Goal: Task Accomplishment & Management: Manage account settings

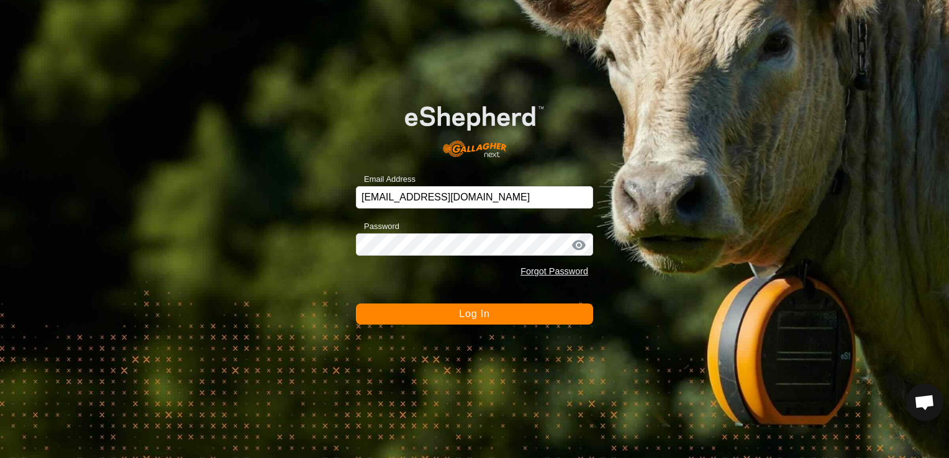
click at [483, 311] on span "Log In" at bounding box center [474, 314] width 30 height 11
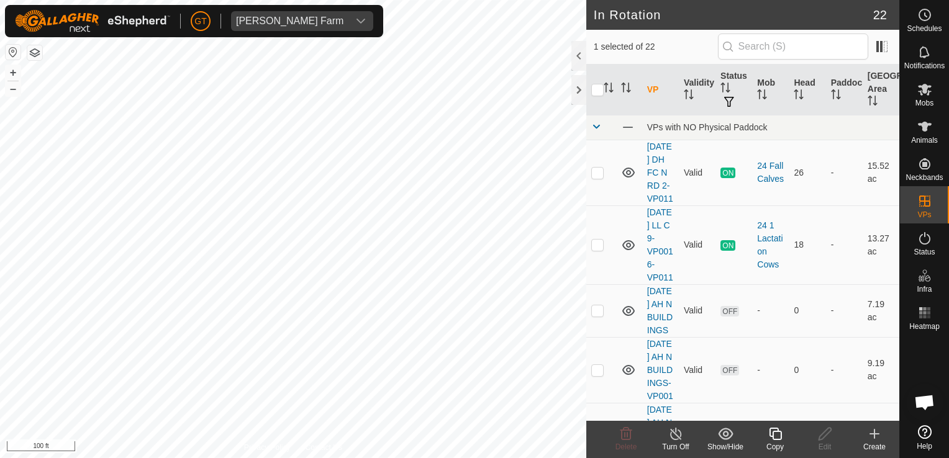
click at [778, 432] on icon at bounding box center [775, 434] width 12 height 12
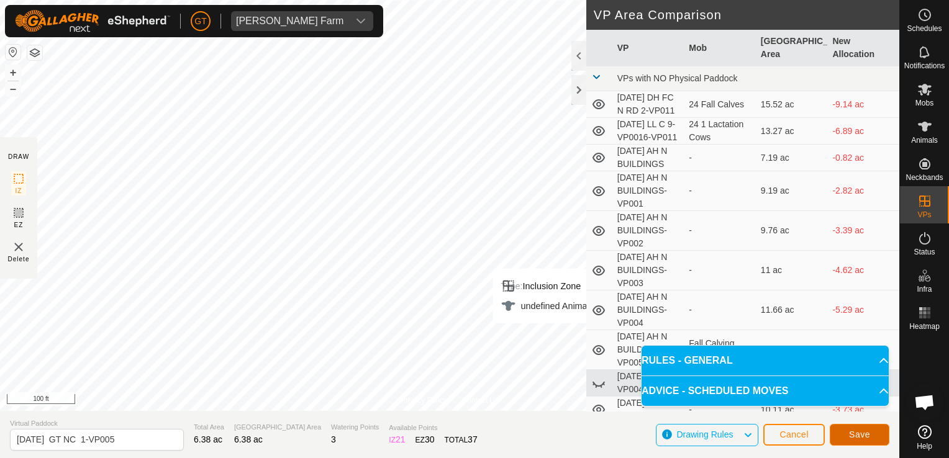
click at [860, 438] on span "Save" at bounding box center [859, 435] width 21 height 10
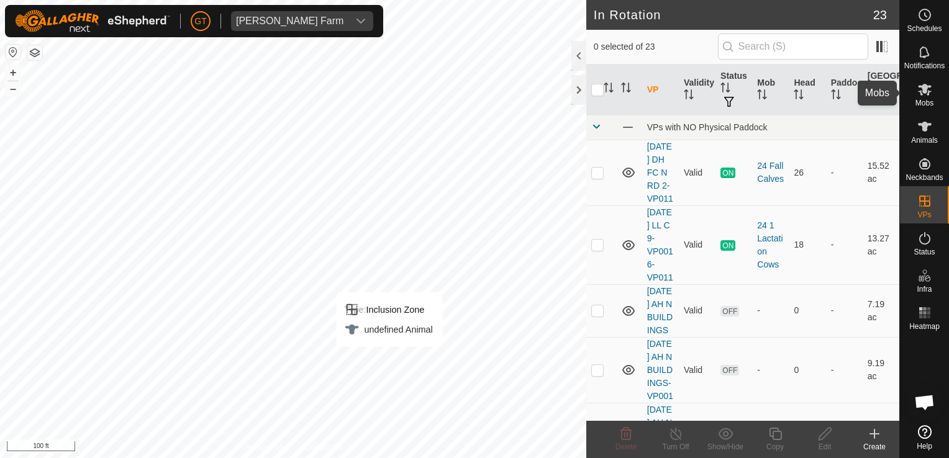
click at [930, 88] on icon at bounding box center [924, 89] width 15 height 15
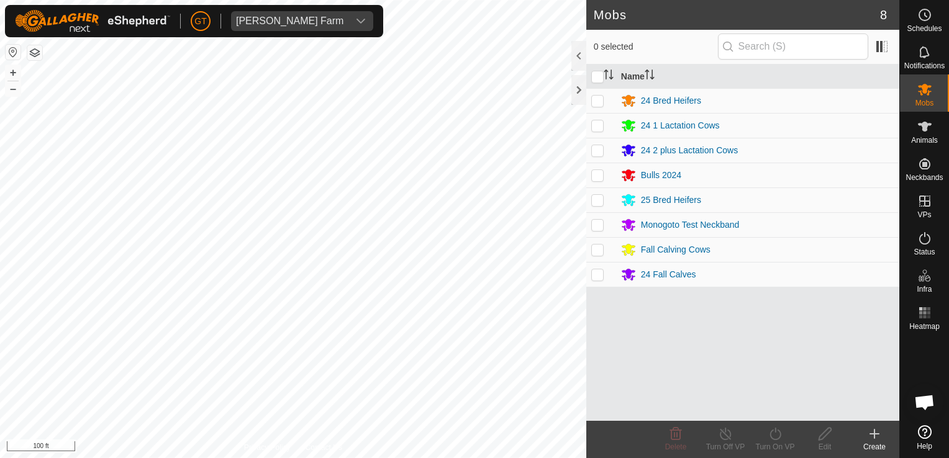
click at [594, 199] on p-checkbox at bounding box center [597, 200] width 12 height 10
checkbox input "true"
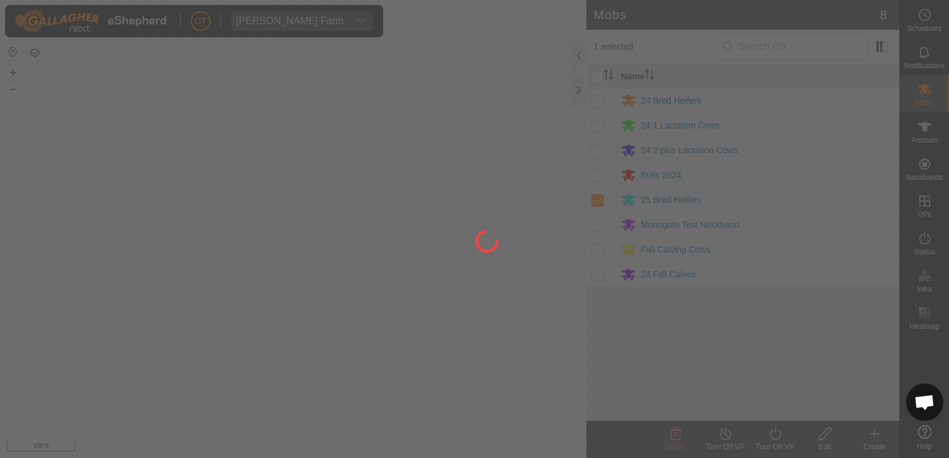
click at [771, 435] on div at bounding box center [474, 229] width 949 height 458
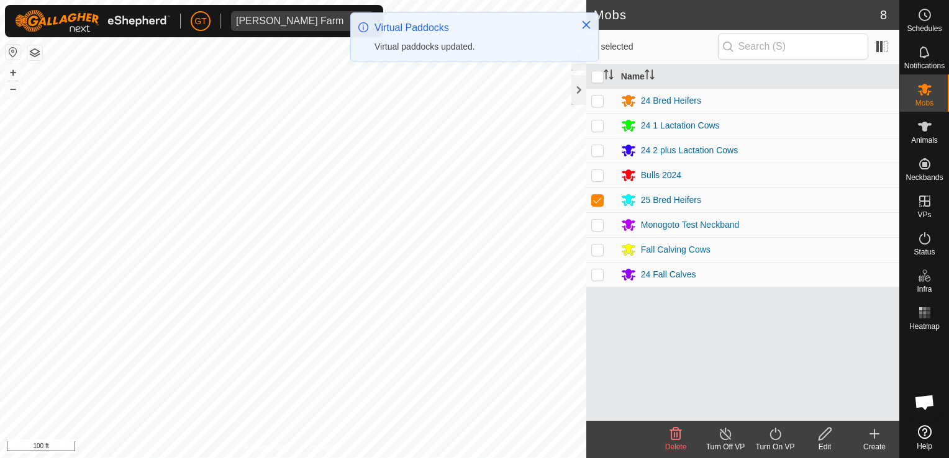
click at [776, 430] on icon at bounding box center [776, 434] width 16 height 15
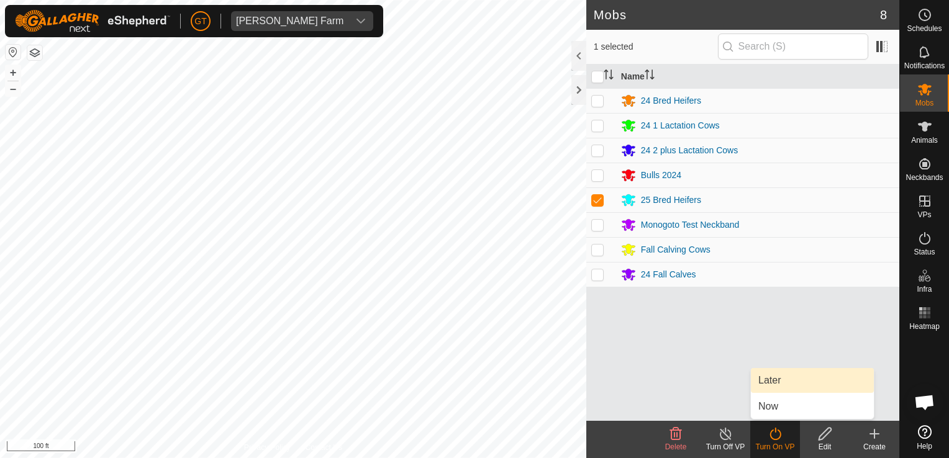
click at [787, 387] on link "Later" at bounding box center [812, 380] width 123 height 25
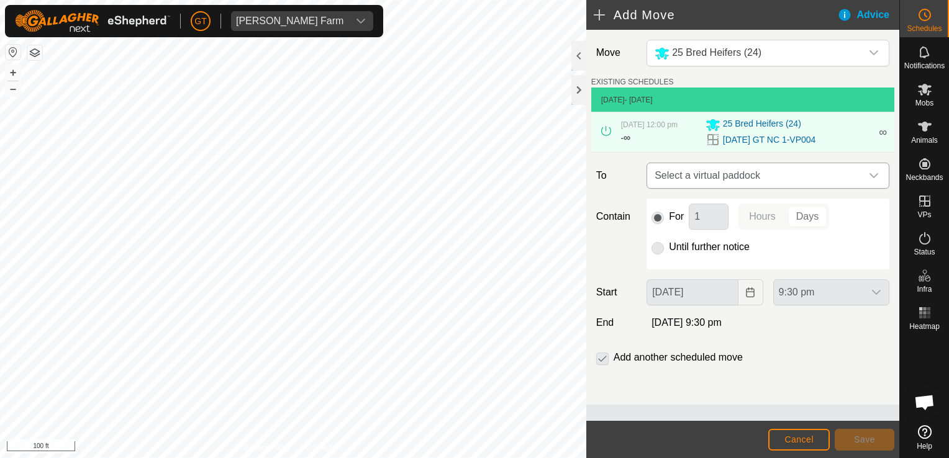
click at [875, 181] on icon "dropdown trigger" at bounding box center [874, 176] width 10 height 10
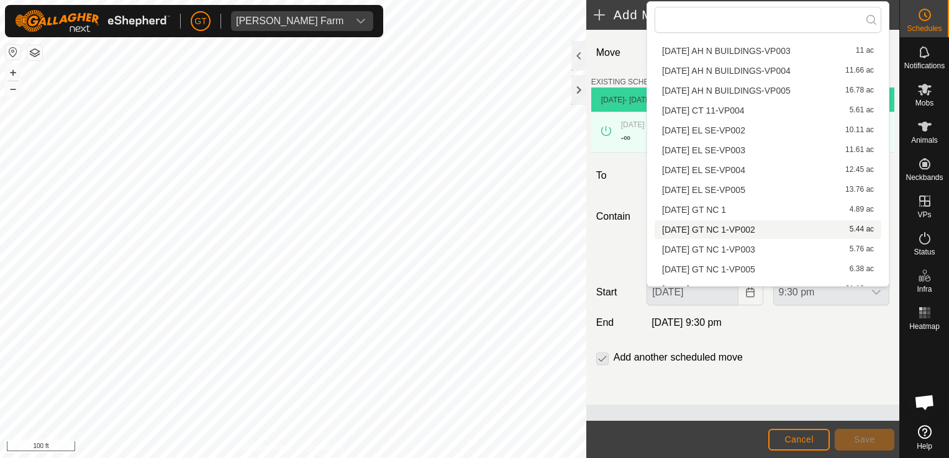
scroll to position [186, 0]
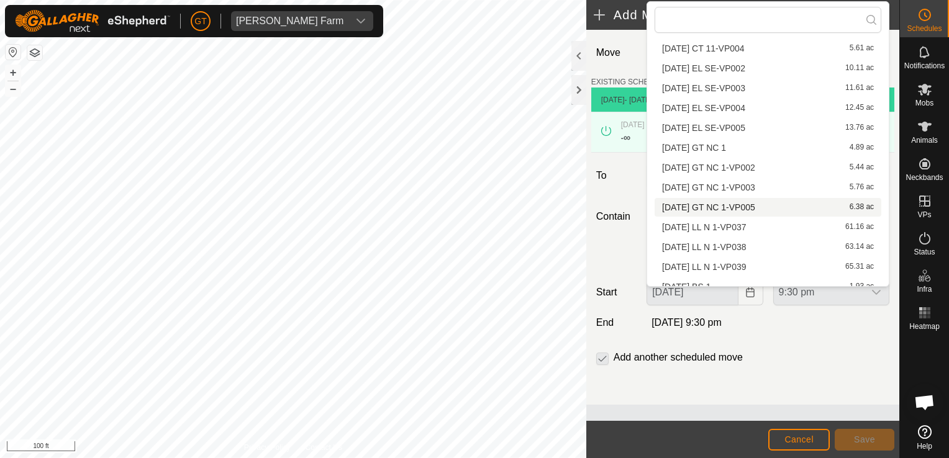
click at [757, 207] on li "[DATE] GT NC 1-VP005 6.38 ac" at bounding box center [768, 207] width 227 height 19
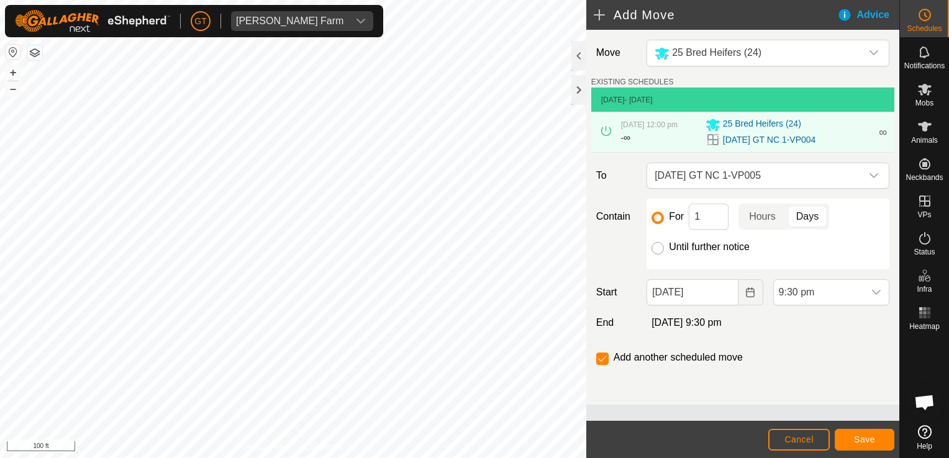
click at [656, 254] on input "Until further notice" at bounding box center [657, 248] width 12 height 12
radio input "true"
checkbox input "false"
click at [758, 302] on button "Choose Date" at bounding box center [750, 292] width 25 height 26
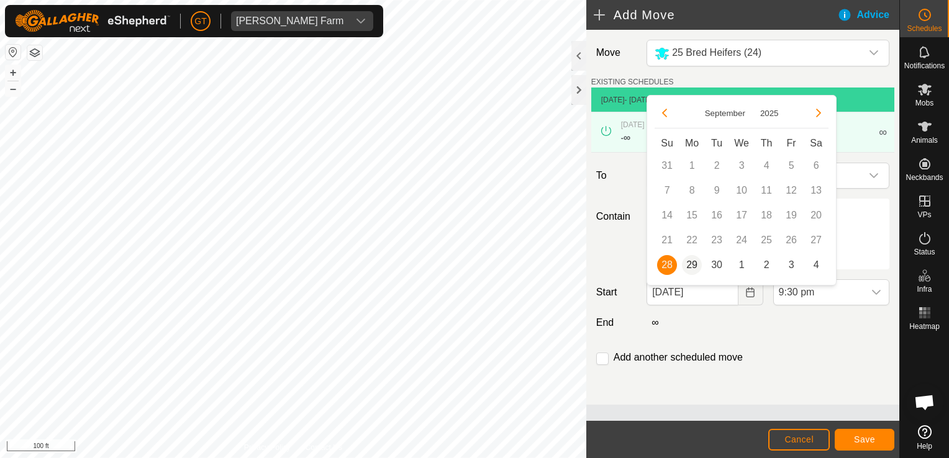
click at [686, 261] on span "29" at bounding box center [692, 265] width 20 height 20
type input "[DATE]"
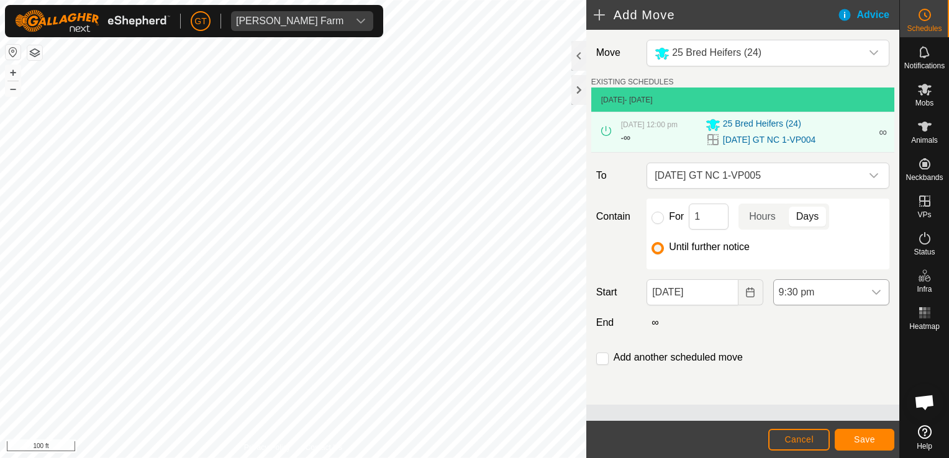
click at [873, 297] on icon "dropdown trigger" at bounding box center [876, 293] width 10 height 10
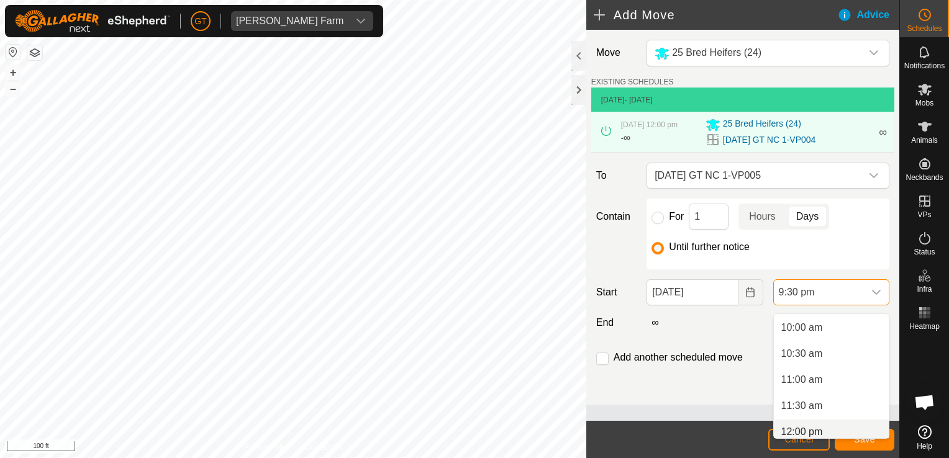
scroll to position [527, 0]
click at [820, 425] on li "12:00 pm" at bounding box center [831, 426] width 115 height 25
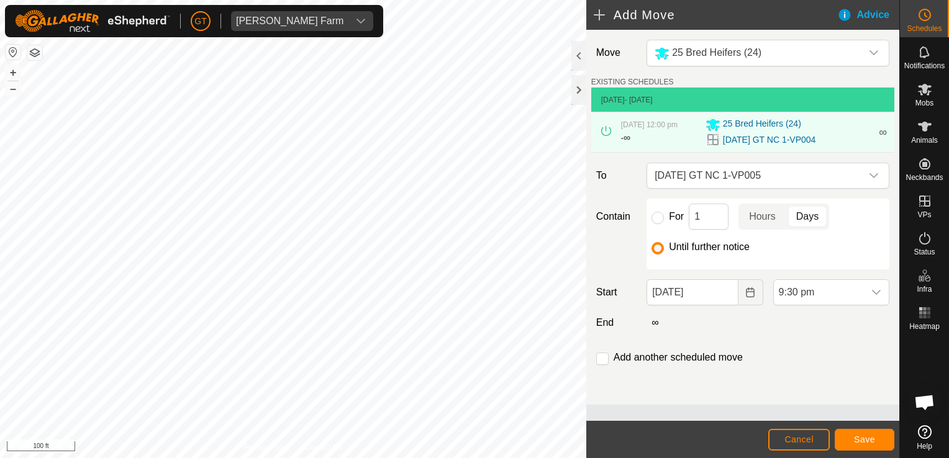
scroll to position [1022, 0]
click at [853, 445] on button "Save" at bounding box center [865, 440] width 60 height 22
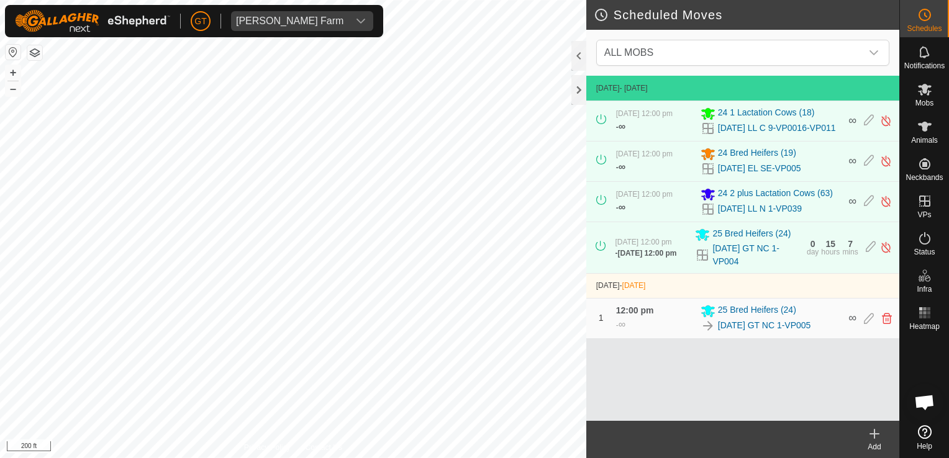
click at [358, 0] on html "[PERSON_NAME] Farm Schedules Notifications Mobs Animals Neckbands VPs Status In…" at bounding box center [474, 229] width 949 height 458
click at [224, 0] on html "[PERSON_NAME] Farm Schedules Notifications Mobs Animals Neckbands VPs Status In…" at bounding box center [474, 229] width 949 height 458
click at [315, 0] on html "[PERSON_NAME] Farm Schedules Notifications Mobs Animals Neckbands VPs Status In…" at bounding box center [474, 229] width 949 height 458
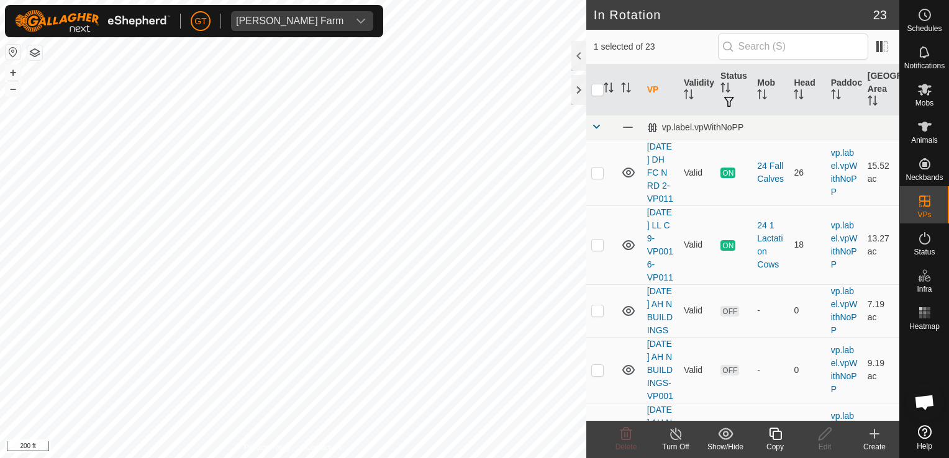
click at [780, 431] on icon at bounding box center [775, 434] width 12 height 12
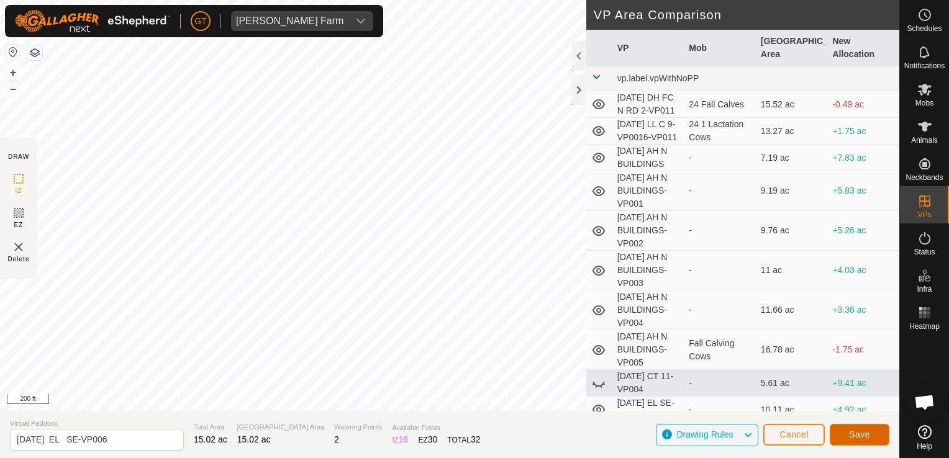
click at [867, 433] on span "Save" at bounding box center [859, 435] width 21 height 10
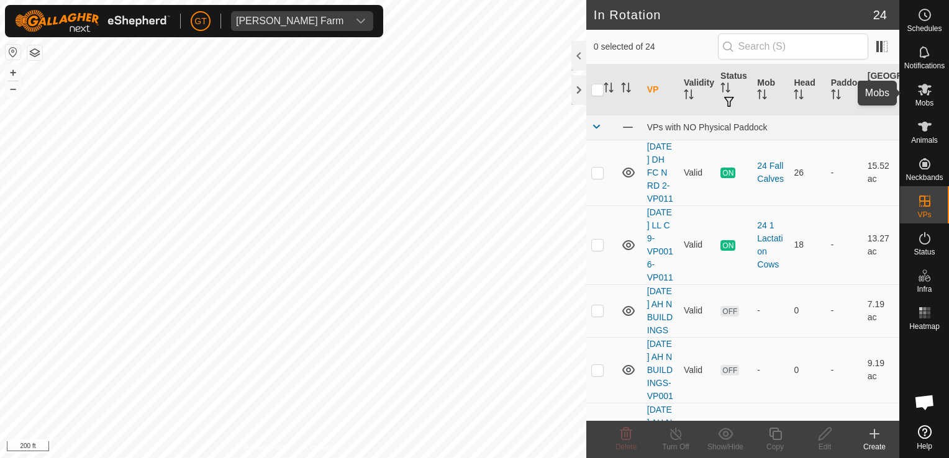
click at [928, 96] on icon at bounding box center [924, 89] width 15 height 15
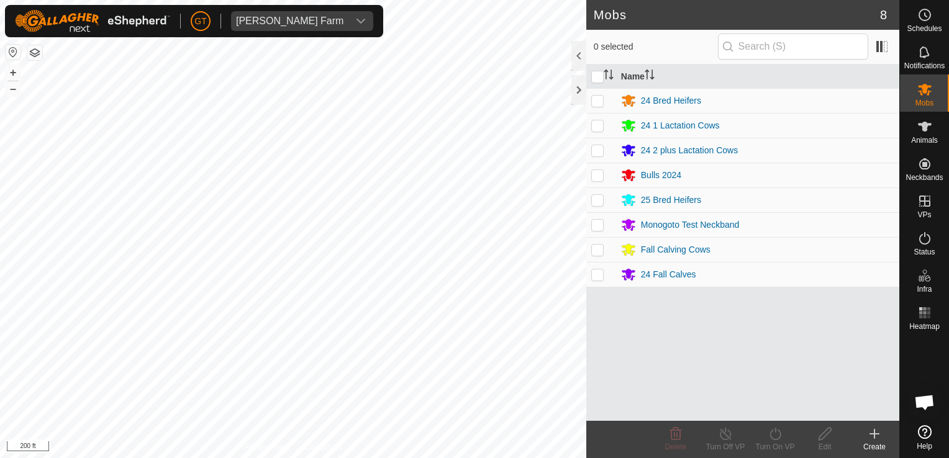
click at [592, 103] on p-checkbox at bounding box center [597, 101] width 12 height 10
checkbox input "true"
click at [779, 431] on icon at bounding box center [774, 434] width 11 height 12
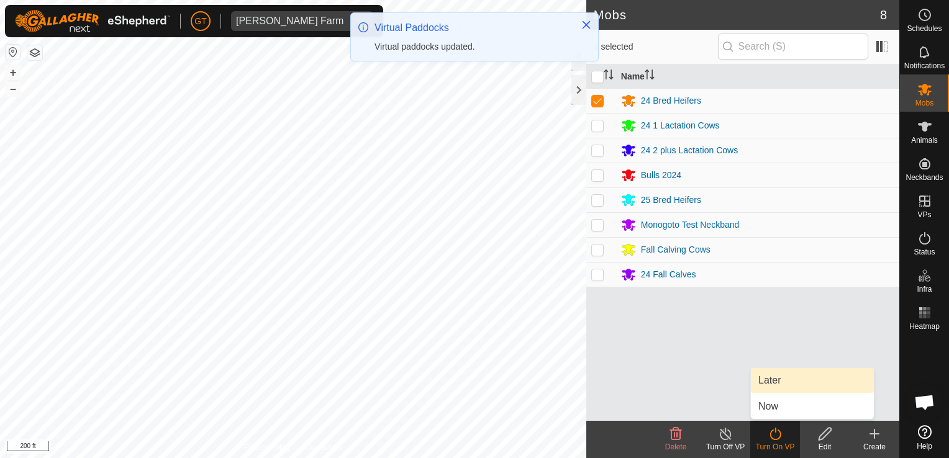
click at [782, 383] on link "Later" at bounding box center [812, 380] width 123 height 25
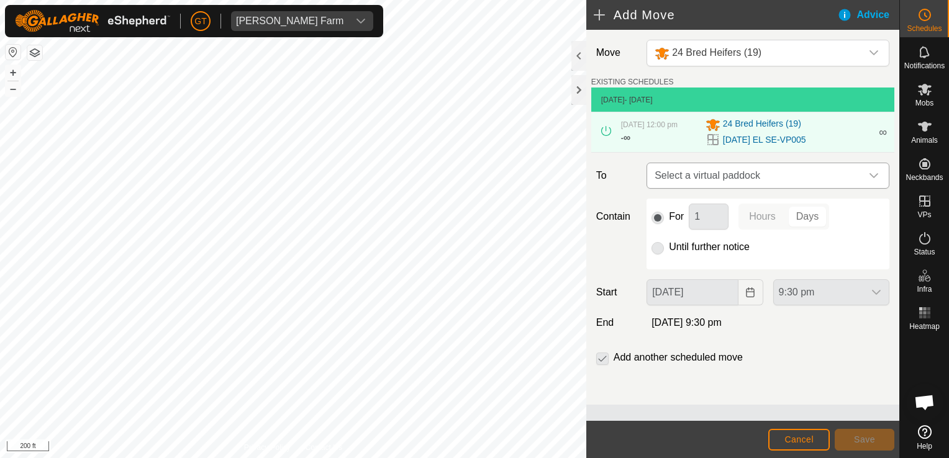
click at [872, 180] on icon "dropdown trigger" at bounding box center [874, 176] width 10 height 10
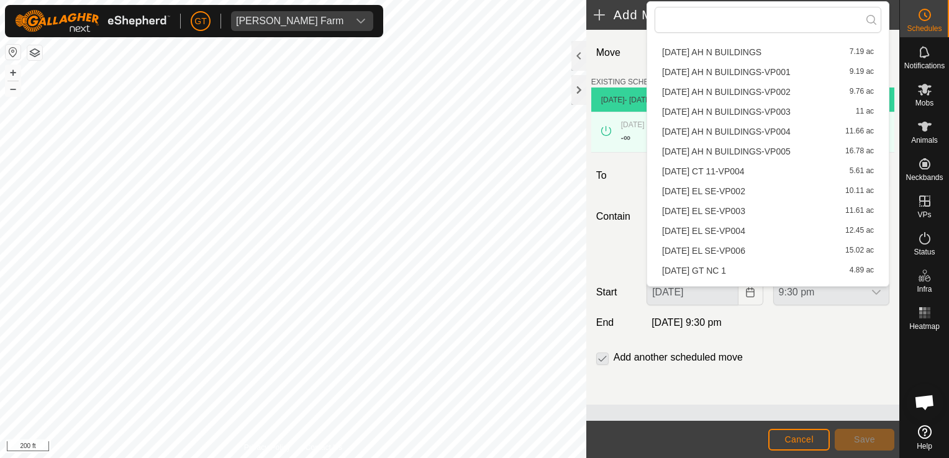
scroll to position [50, 0]
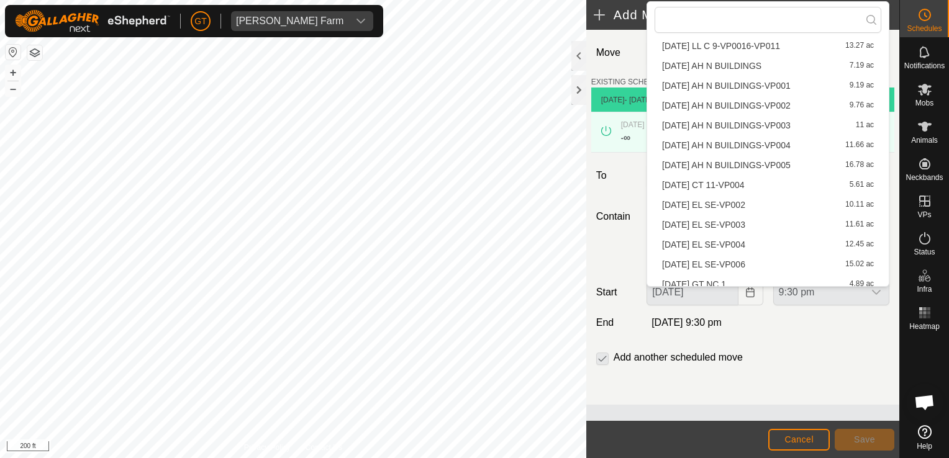
click at [723, 265] on li "[DATE] EL SE-VP006 15.02 ac" at bounding box center [768, 264] width 227 height 19
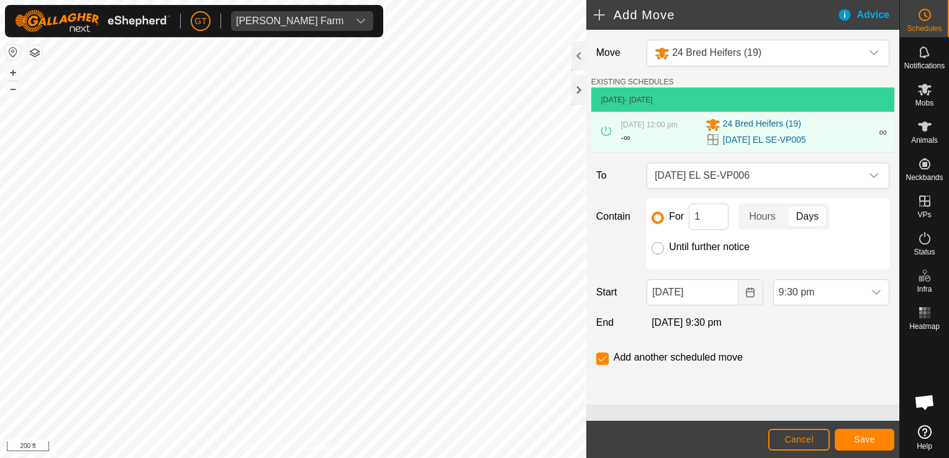
click at [653, 253] on input "Until further notice" at bounding box center [657, 248] width 12 height 12
radio input "true"
checkbox input "false"
click at [748, 297] on icon "Choose Date" at bounding box center [750, 293] width 10 height 10
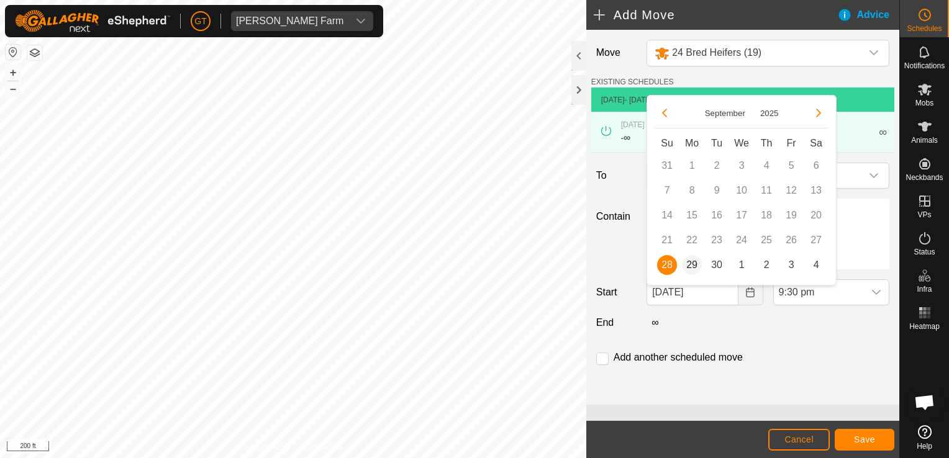
click at [694, 267] on span "29" at bounding box center [692, 265] width 20 height 20
type input "[DATE]"
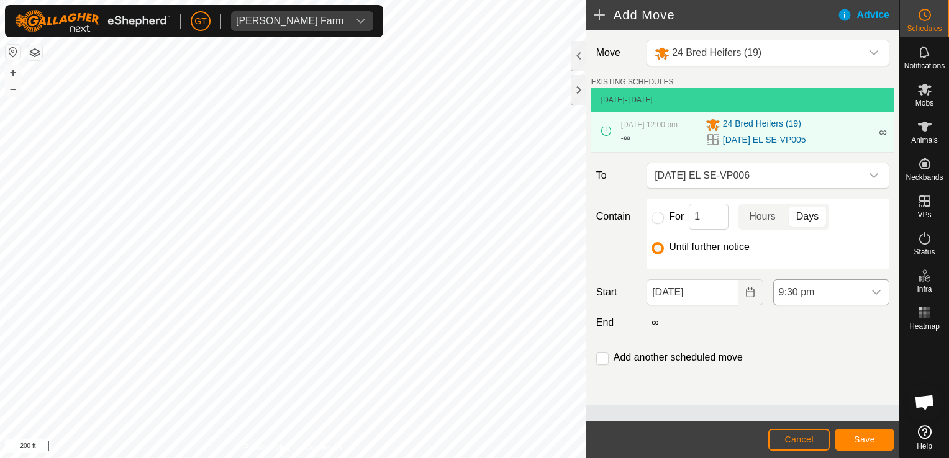
click at [869, 299] on div "dropdown trigger" at bounding box center [876, 292] width 25 height 25
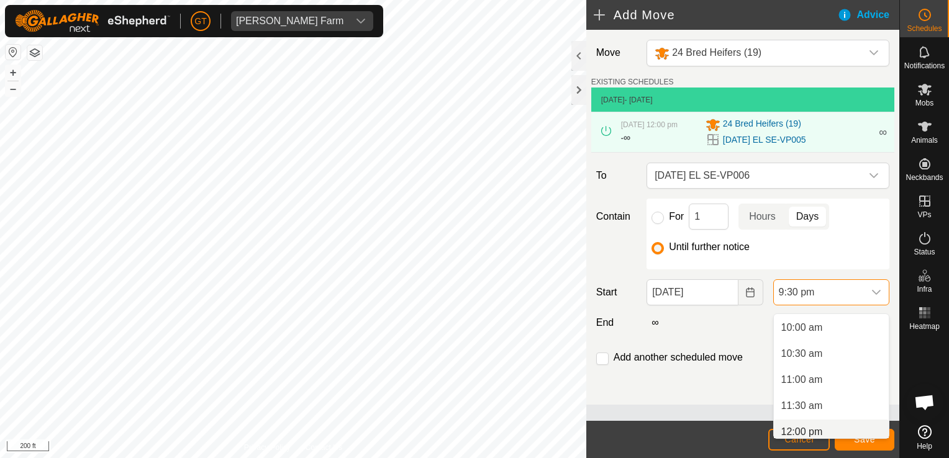
scroll to position [527, 0]
click at [817, 430] on li "12:00 pm" at bounding box center [831, 426] width 115 height 25
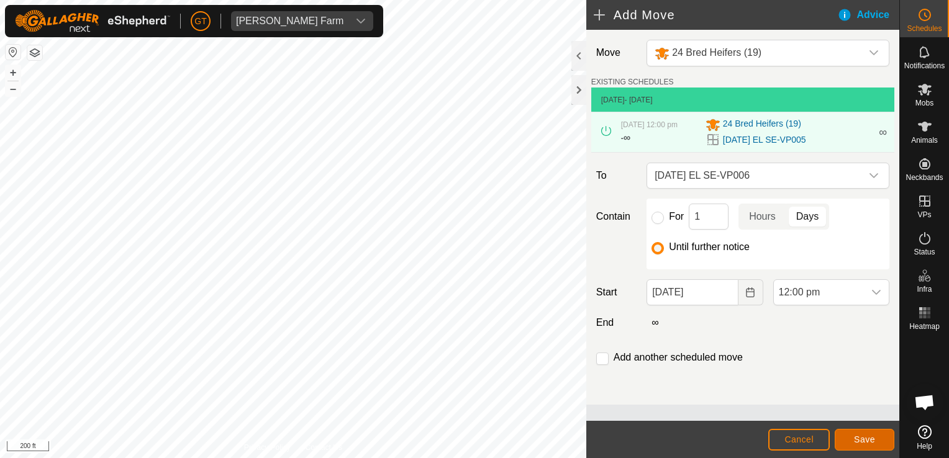
click at [858, 446] on button "Save" at bounding box center [865, 440] width 60 height 22
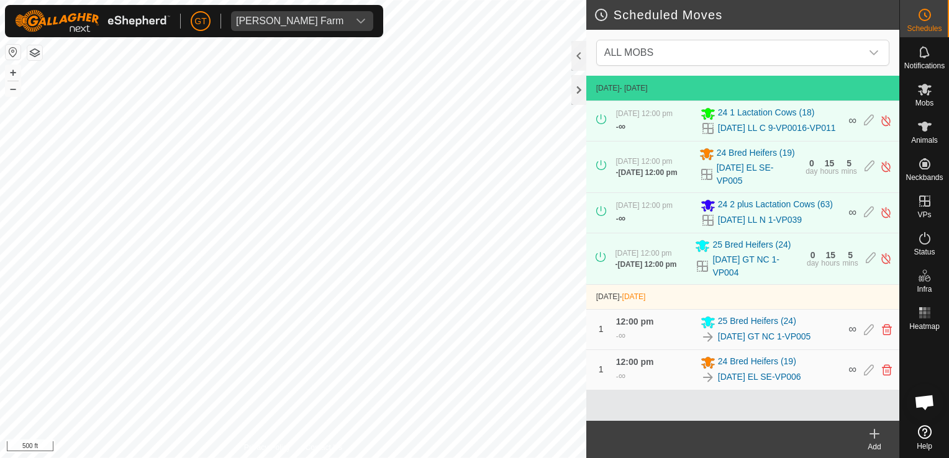
click at [386, 458] on html "[PERSON_NAME] Farm Schedules Notifications Mobs Animals Neckbands VPs Status In…" at bounding box center [474, 229] width 949 height 458
click at [0, 375] on html "[PERSON_NAME] Farm Schedules Notifications Mobs Animals Neckbands VPs Status In…" at bounding box center [474, 229] width 949 height 458
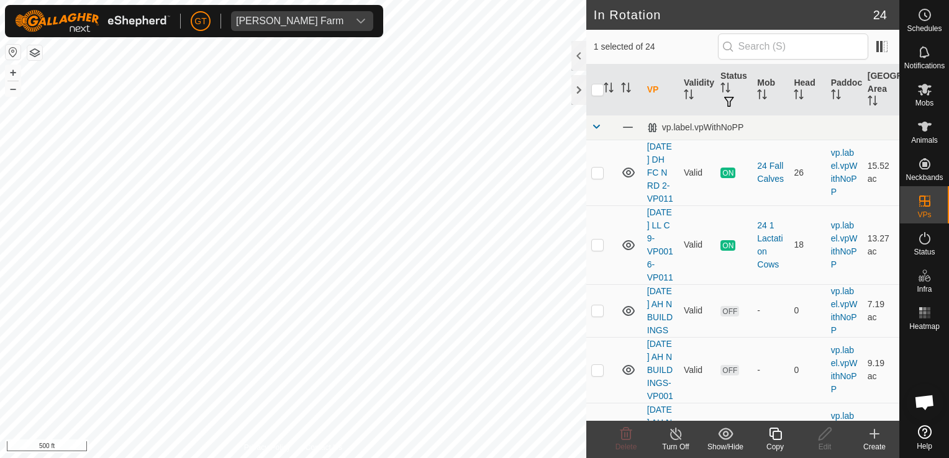
click at [770, 431] on icon at bounding box center [775, 434] width 12 height 12
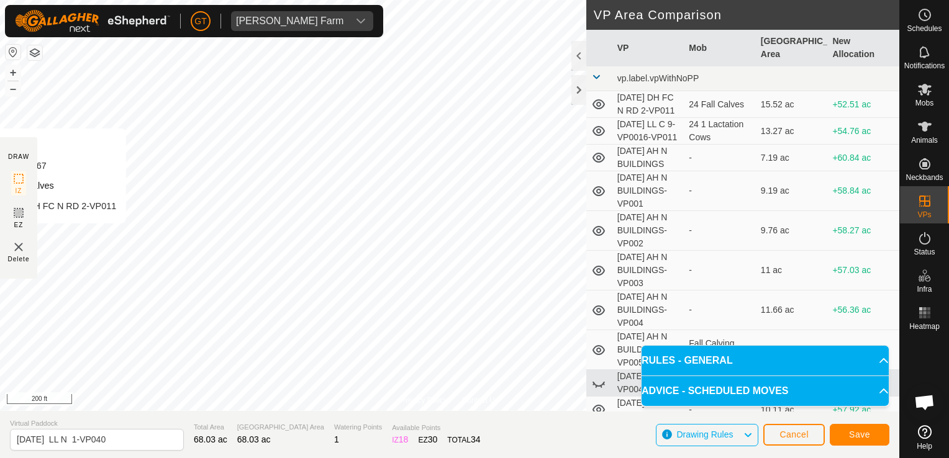
click at [0, 221] on html "[PERSON_NAME] Farm Schedules Notifications Mobs Animals Neckbands VPs Status In…" at bounding box center [474, 229] width 949 height 458
click at [0, 306] on html "[PERSON_NAME] Farm Schedules Notifications Mobs Animals Neckbands VPs Status In…" at bounding box center [474, 229] width 949 height 458
click at [0, 178] on html "[PERSON_NAME] Farm Schedules Notifications Mobs Animals Neckbands VPs Status In…" at bounding box center [474, 229] width 949 height 458
click at [237, 440] on div "Privacy Policy Contact Us Type: Inclusion Zone undefined Animal + – ⇧ i 100 ft …" at bounding box center [449, 229] width 899 height 458
click at [711, 271] on div "Privacy Policy Contact Us Type: Inclusion Zone undefined Animal + – ⇧ i 100 ft …" at bounding box center [449, 229] width 899 height 458
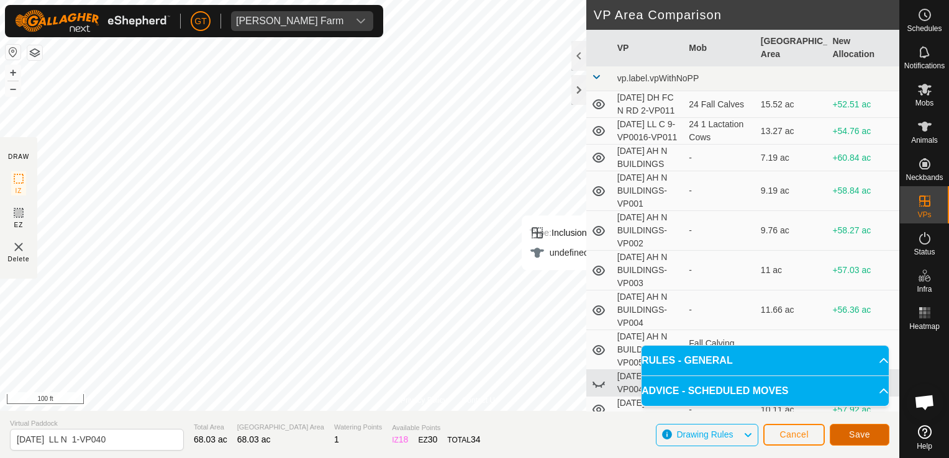
click at [866, 441] on button "Save" at bounding box center [860, 435] width 60 height 22
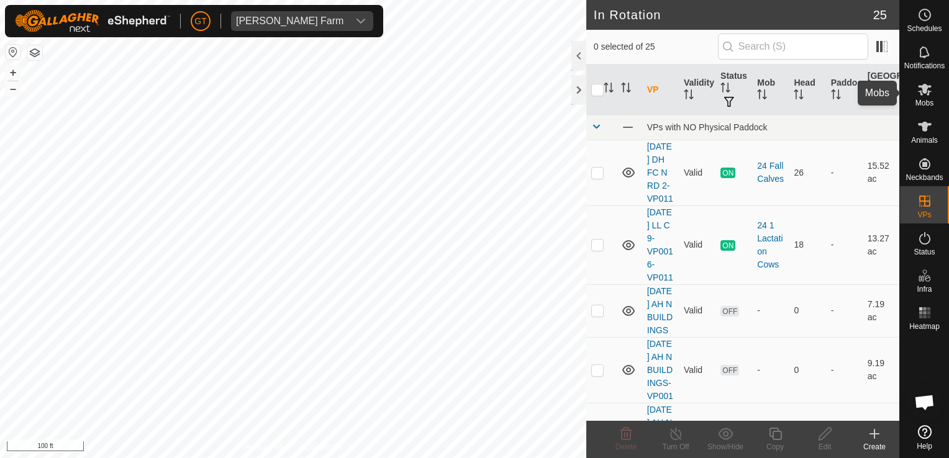
click at [922, 88] on icon at bounding box center [925, 90] width 14 height 12
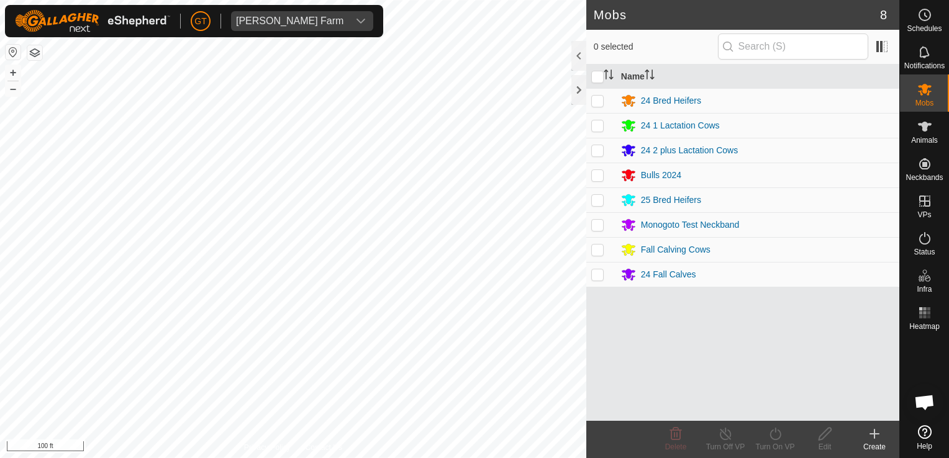
click at [608, 176] on div "Mobs 8 0 selected Name 24 Bred Heifers 24 1 Lactation Cows 24 2 plus Lactation …" at bounding box center [449, 229] width 899 height 458
click at [601, 153] on p-checkbox at bounding box center [597, 150] width 12 height 10
checkbox input "true"
click at [774, 437] on icon at bounding box center [776, 434] width 16 height 15
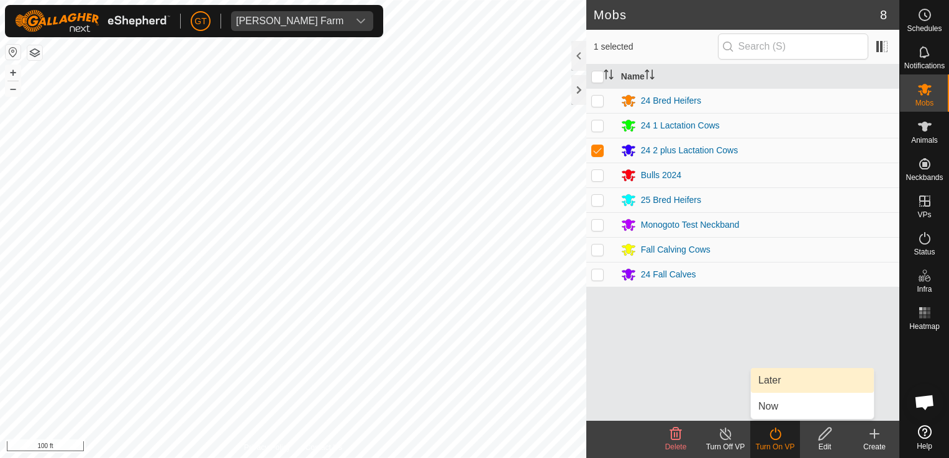
click at [797, 384] on link "Later" at bounding box center [812, 380] width 123 height 25
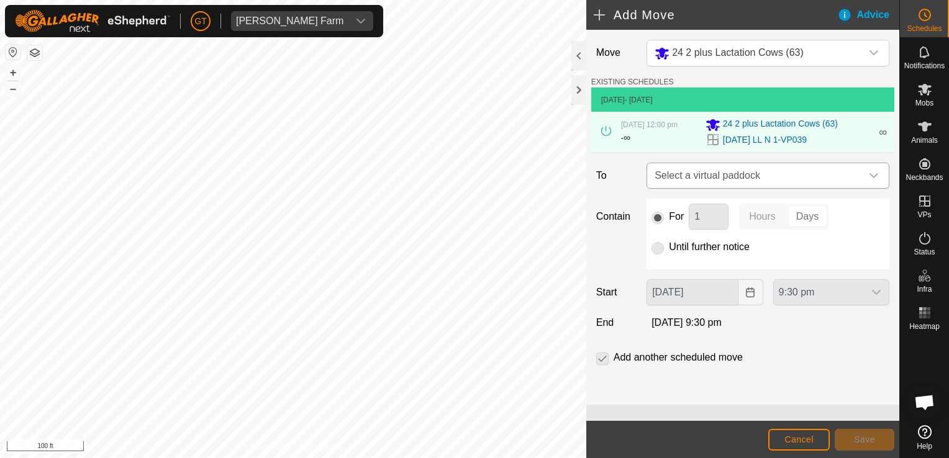
click at [876, 181] on icon "dropdown trigger" at bounding box center [874, 176] width 10 height 10
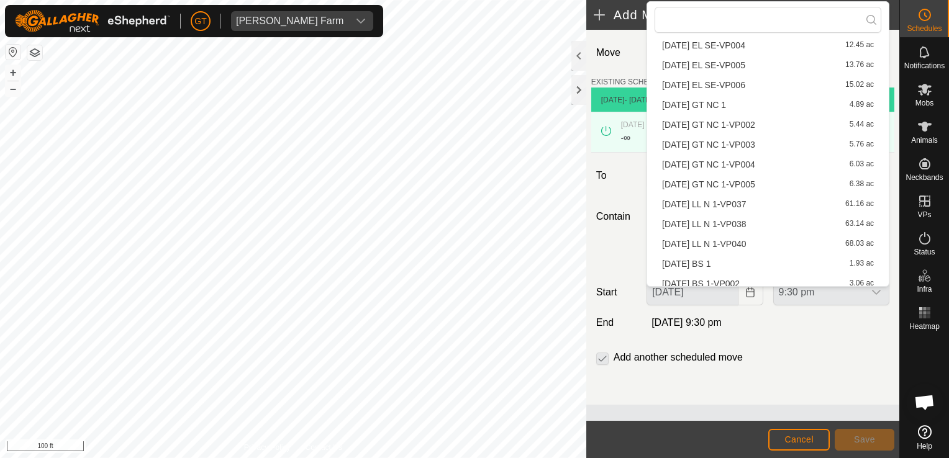
scroll to position [256, 0]
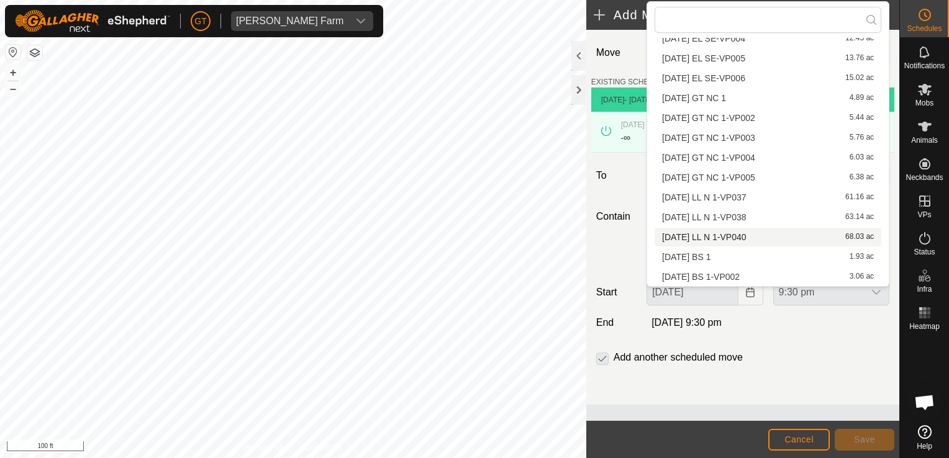
click at [759, 240] on li "[DATE] LL N 1-VP040 68.03 ac" at bounding box center [768, 237] width 227 height 19
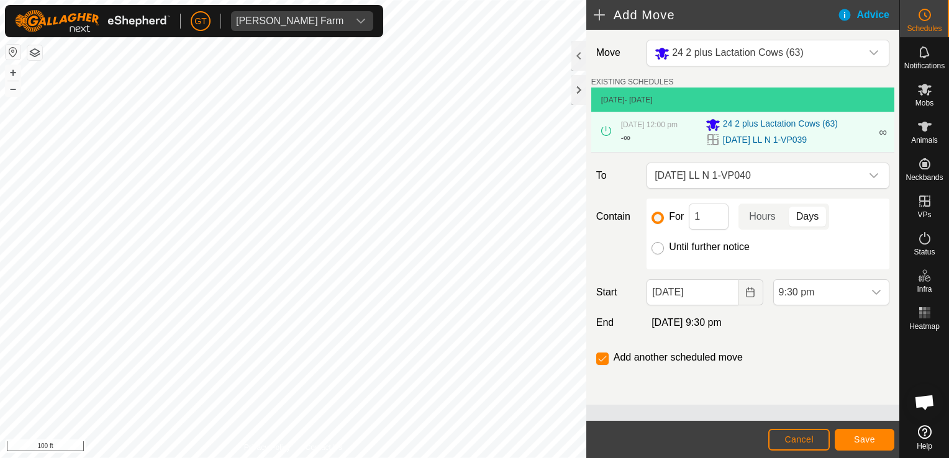
click at [660, 255] on input "Until further notice" at bounding box center [657, 248] width 12 height 12
radio input "true"
checkbox input "false"
click at [748, 297] on icon "Choose Date" at bounding box center [750, 293] width 10 height 10
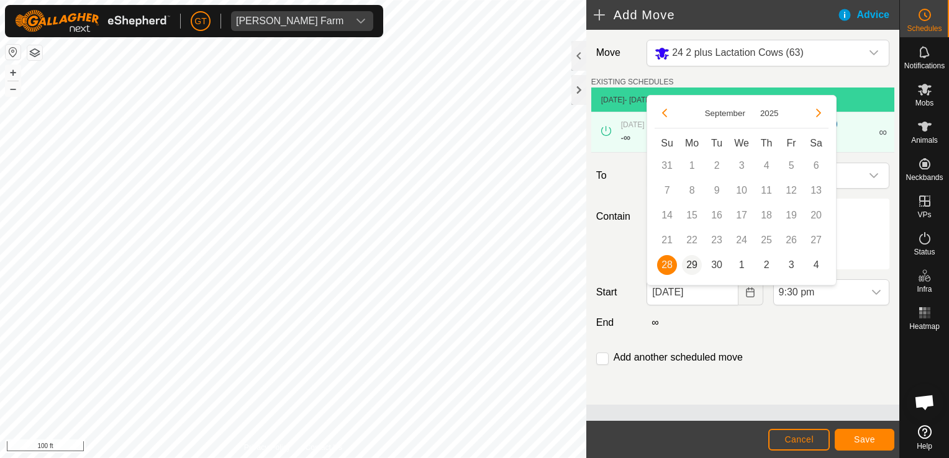
click at [693, 263] on span "29" at bounding box center [692, 265] width 20 height 20
type input "[DATE]"
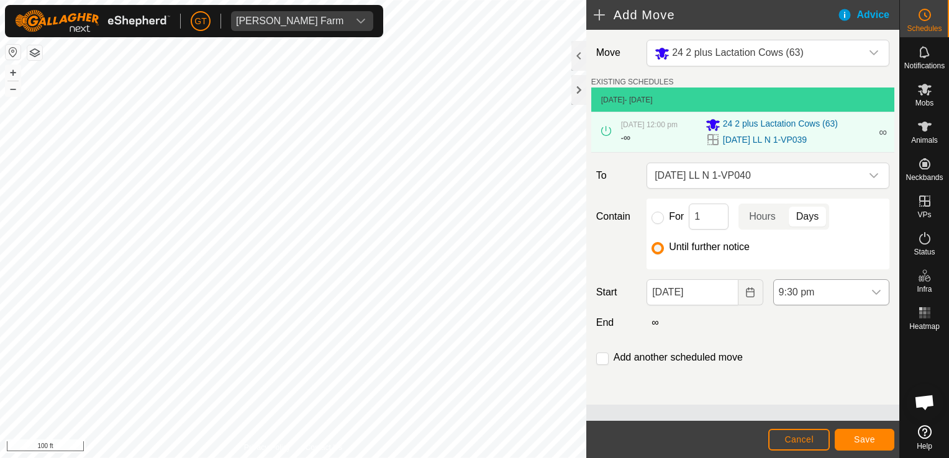
click at [876, 297] on icon "dropdown trigger" at bounding box center [876, 293] width 10 height 10
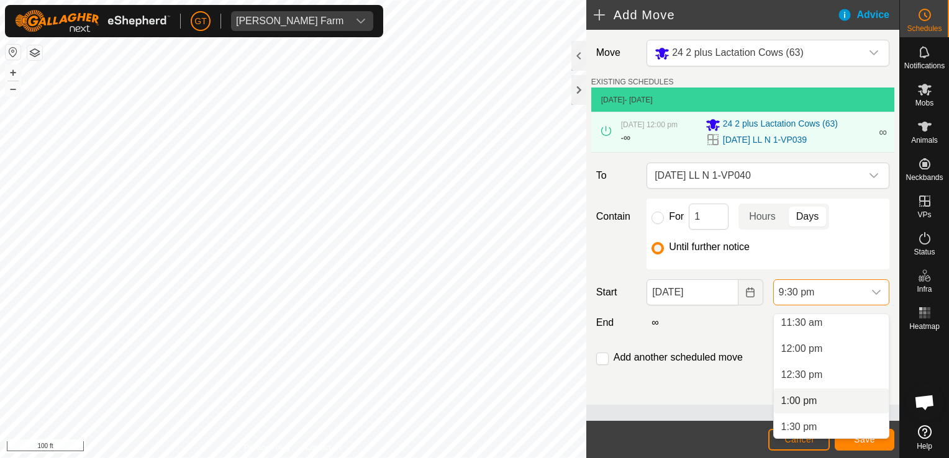
scroll to position [583, 0]
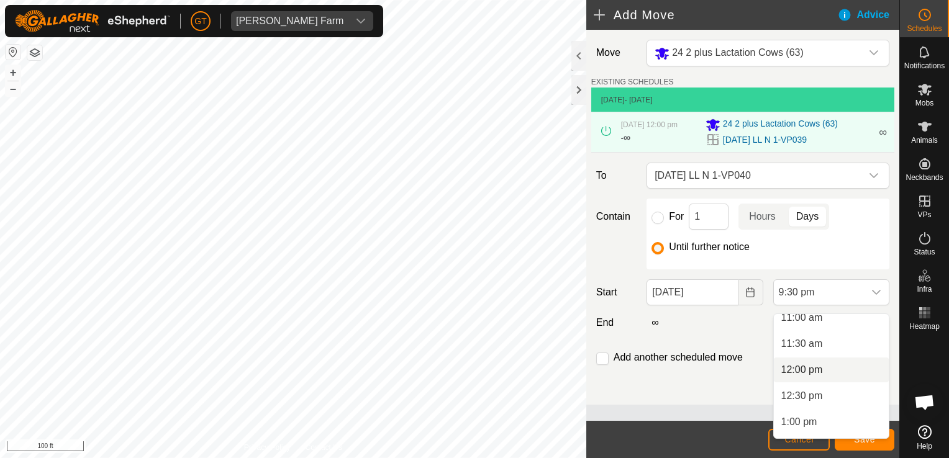
click at [817, 367] on li "12:00 pm" at bounding box center [831, 370] width 115 height 25
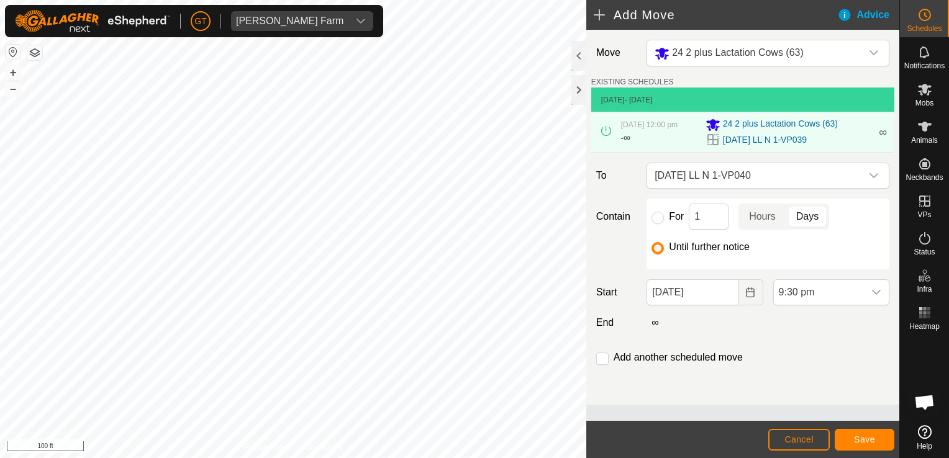
scroll to position [1022, 0]
click at [855, 445] on button "Save" at bounding box center [865, 440] width 60 height 22
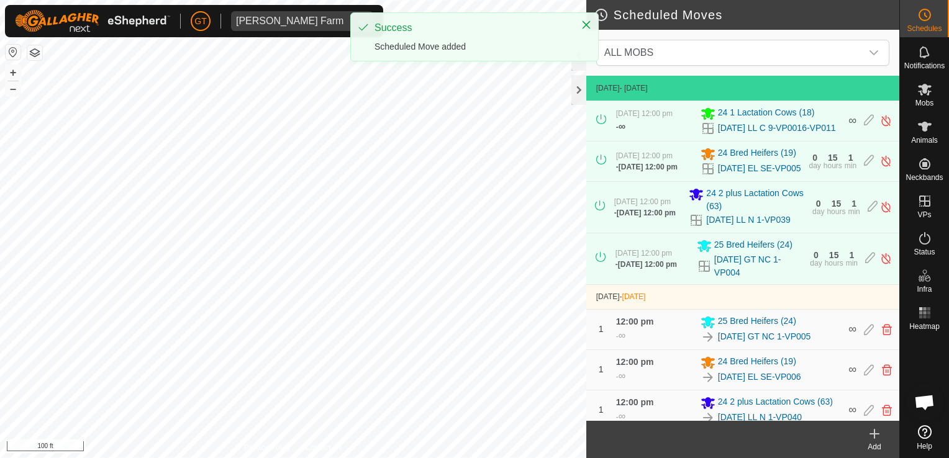
scroll to position [60, 0]
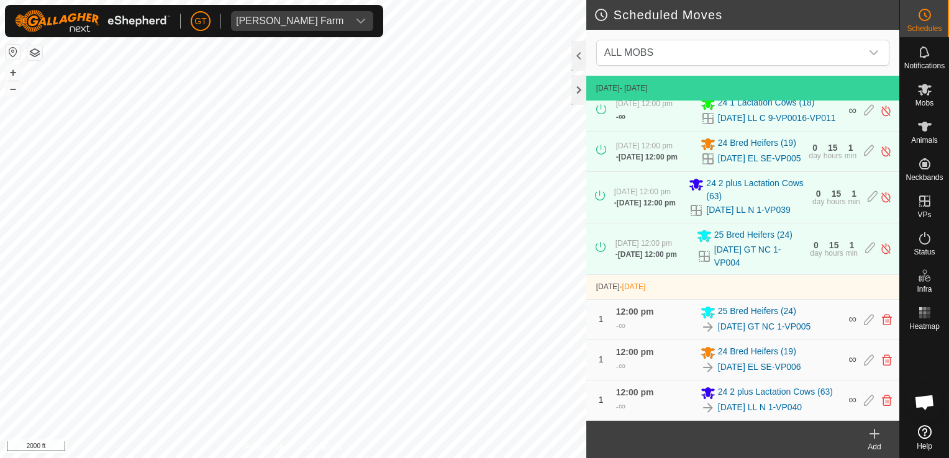
click at [642, 458] on html "[PERSON_NAME] Farm Schedules Notifications Mobs Animals Neckbands VPs Status In…" at bounding box center [474, 229] width 949 height 458
